Goal: Check status: Check status

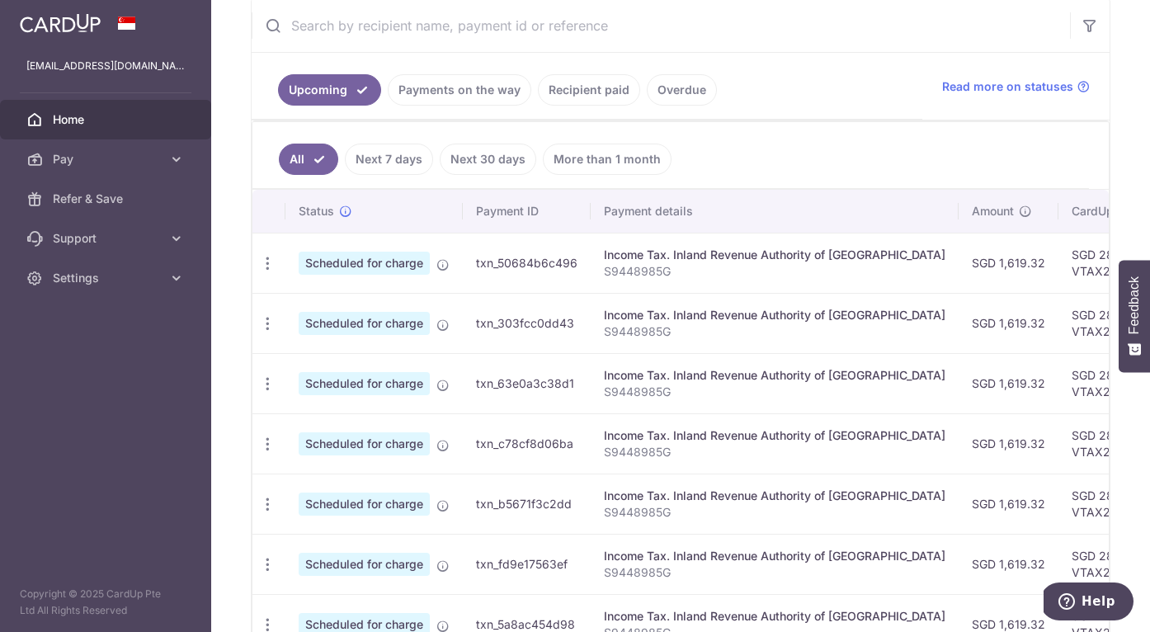
click at [499, 93] on link "Payments on the way" at bounding box center [459, 89] width 143 height 31
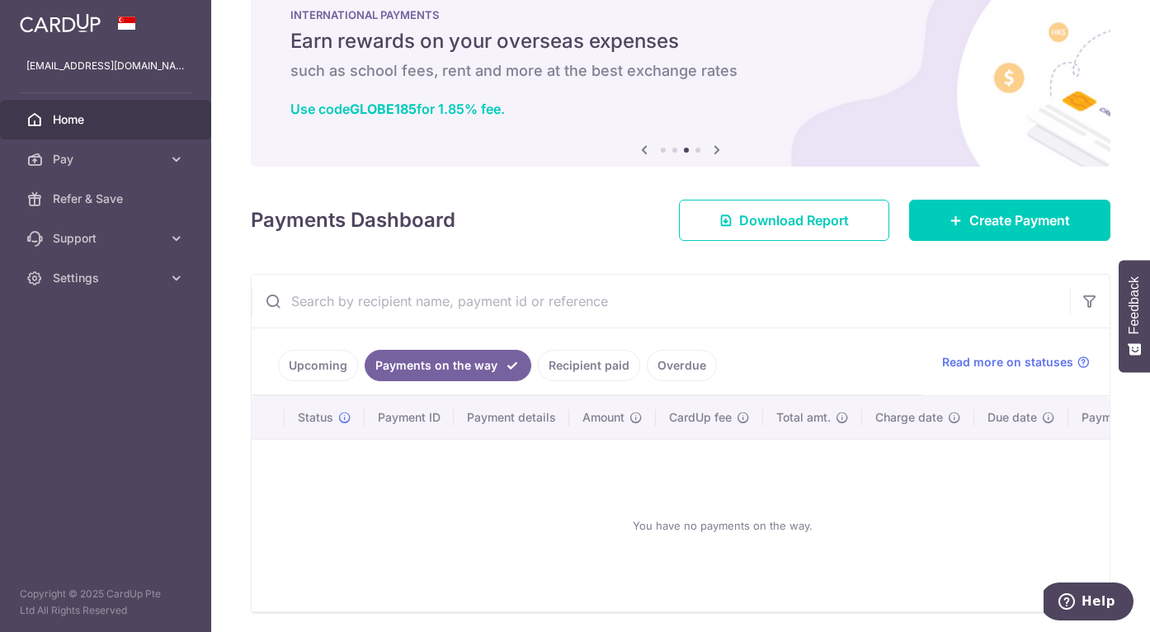
scroll to position [104, 0]
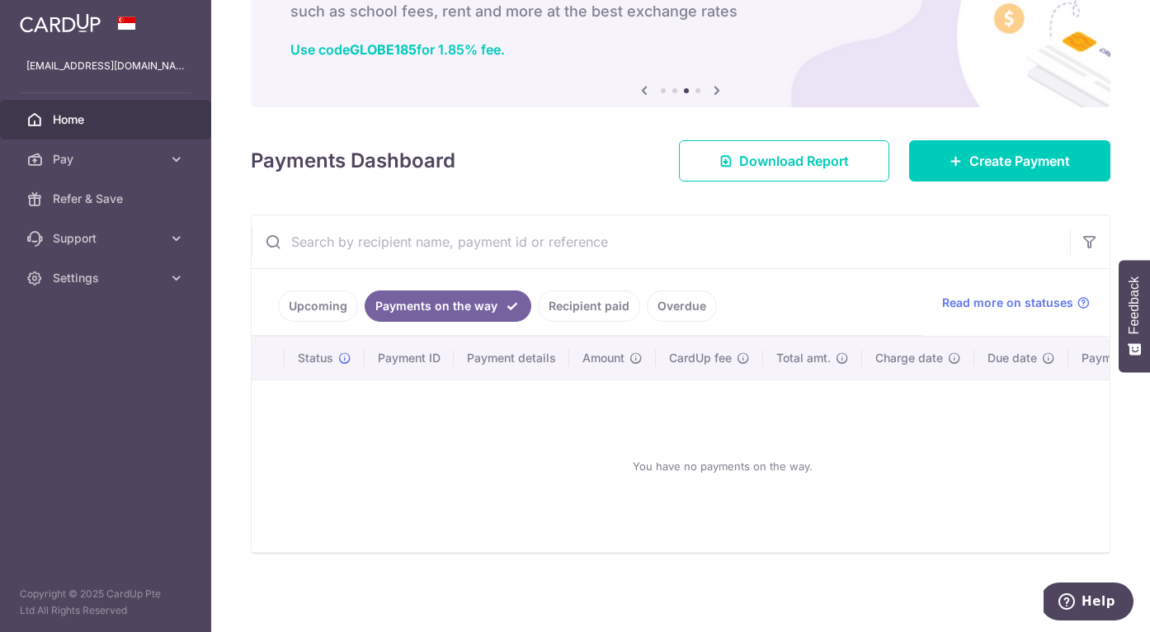
click at [590, 299] on link "Recipient paid" at bounding box center [589, 305] width 102 height 31
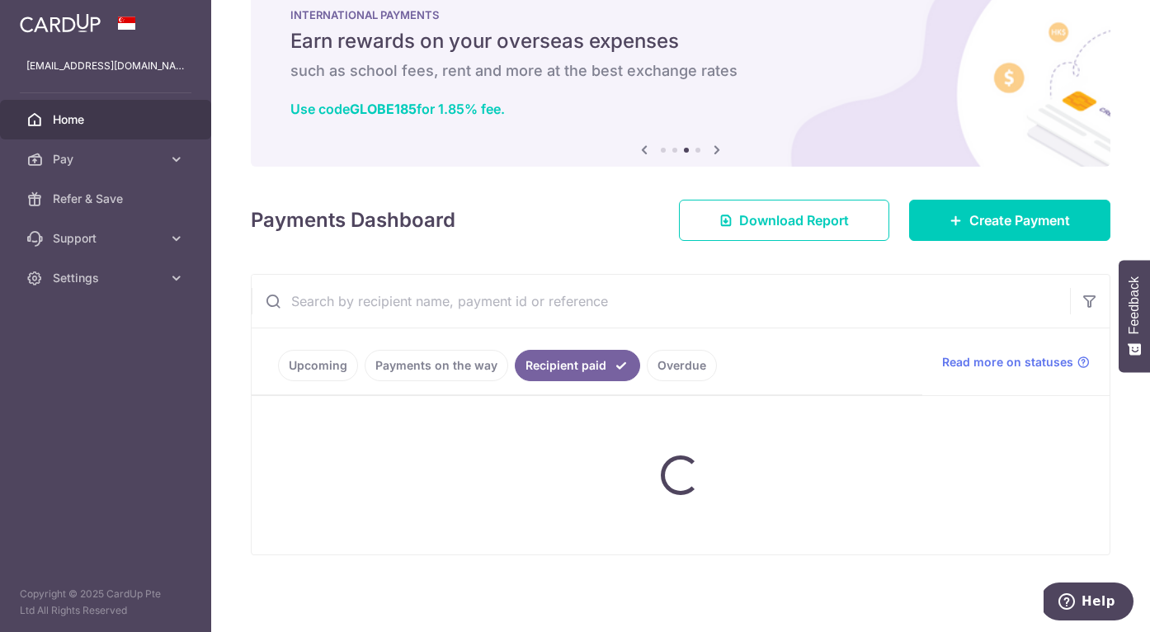
scroll to position [320, 0]
